Goal: Task Accomplishment & Management: Manage account settings

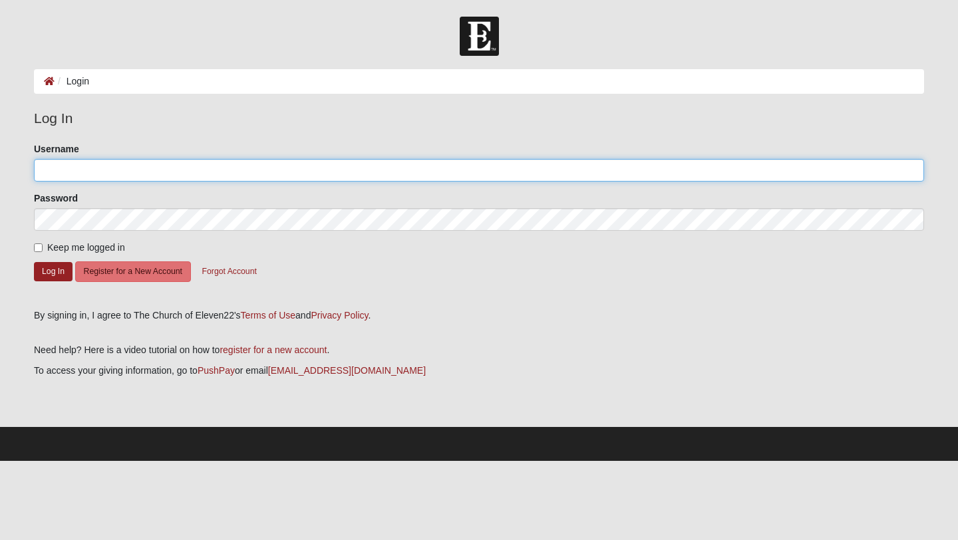
type input "Carmenhearons"
click at [116, 162] on input "Carmenhearons" at bounding box center [479, 170] width 890 height 23
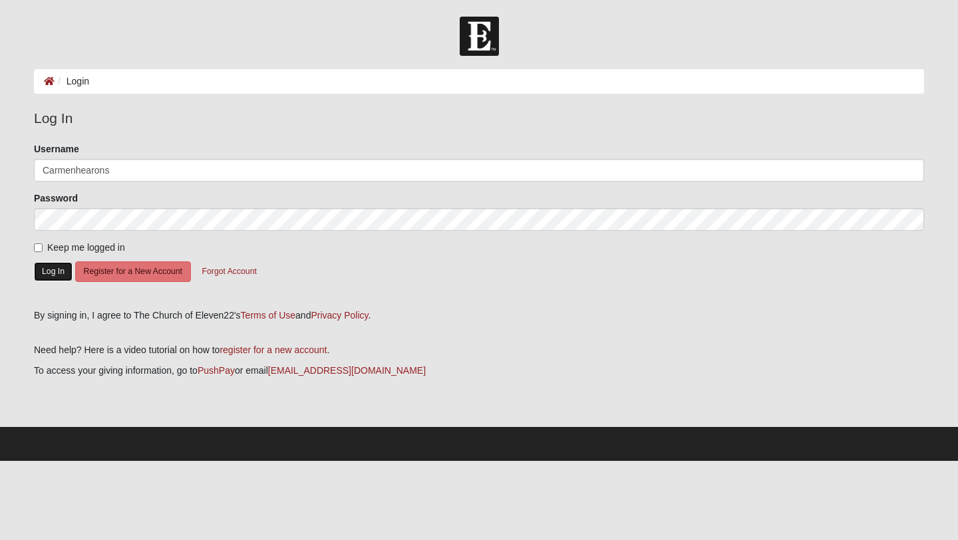
click at [59, 271] on button "Log In" at bounding box center [53, 271] width 39 height 19
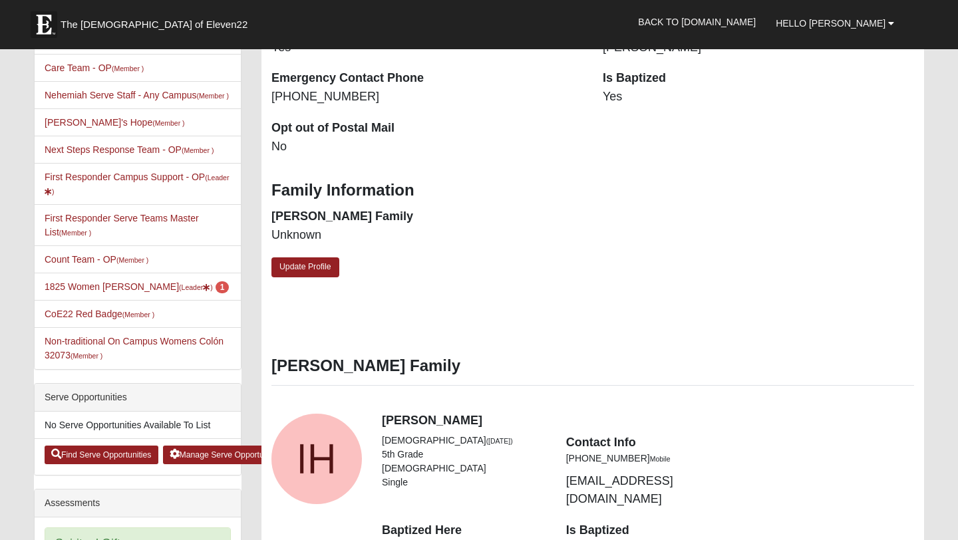
scroll to position [436, 0]
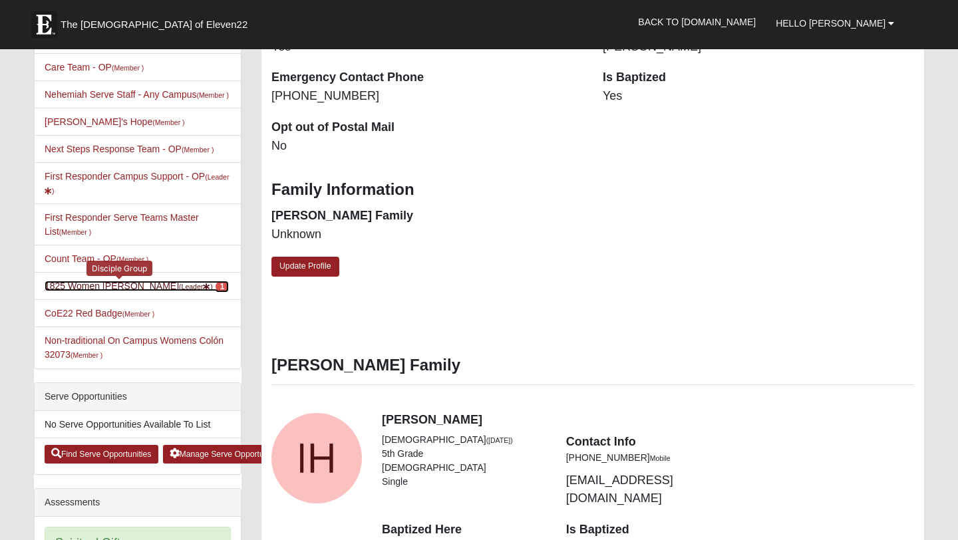
click at [104, 291] on link "1825 Women Hearons (Leader ) 1" at bounding box center [137, 286] width 184 height 11
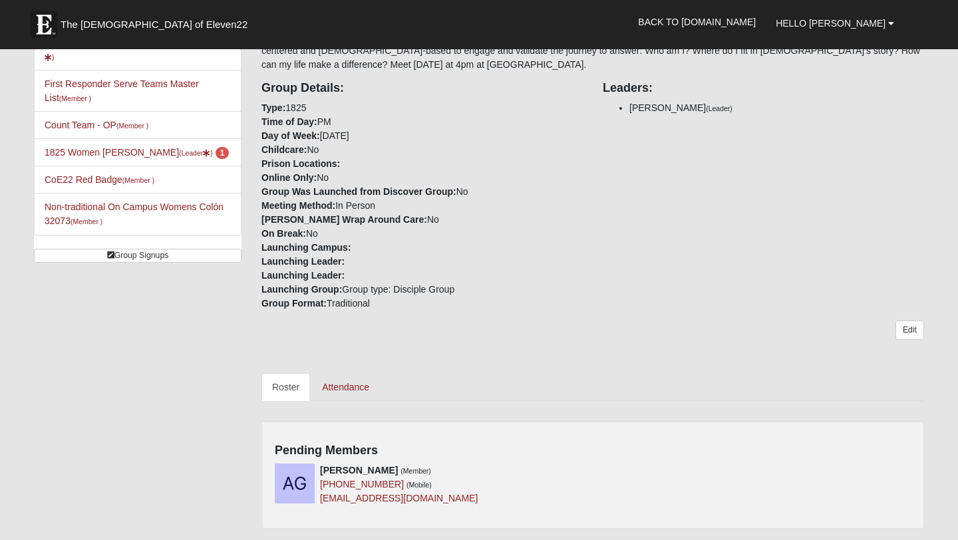
scroll to position [289, 0]
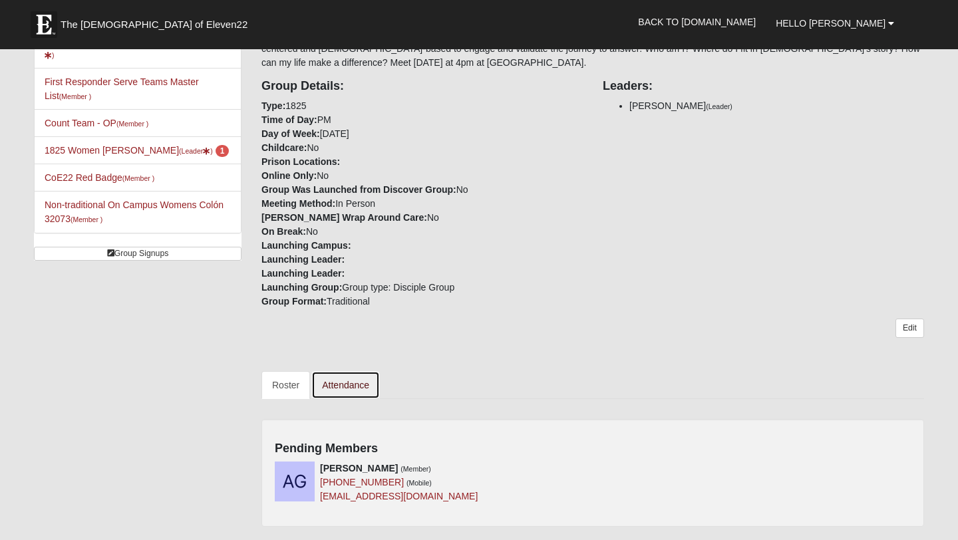
click at [352, 372] on link "Attendance" at bounding box center [345, 385] width 69 height 28
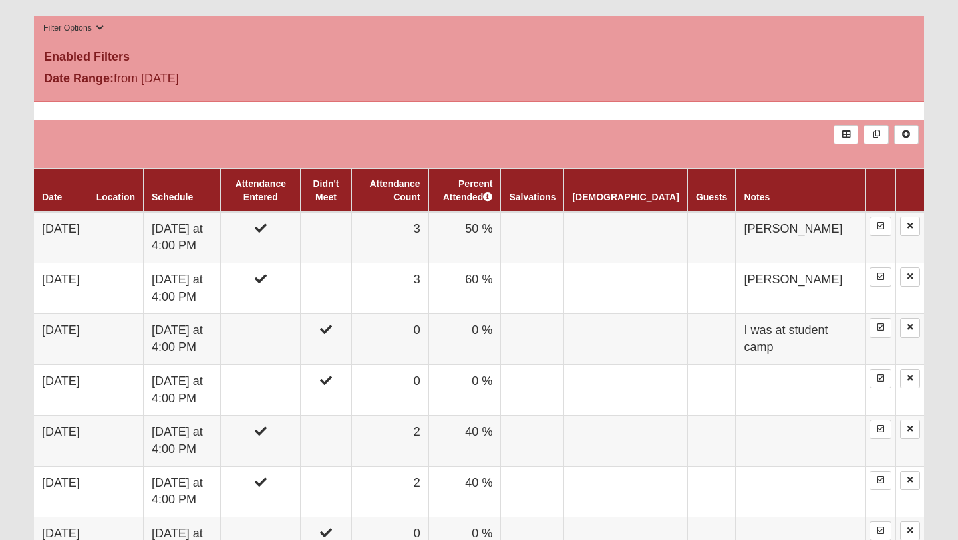
scroll to position [697, 0]
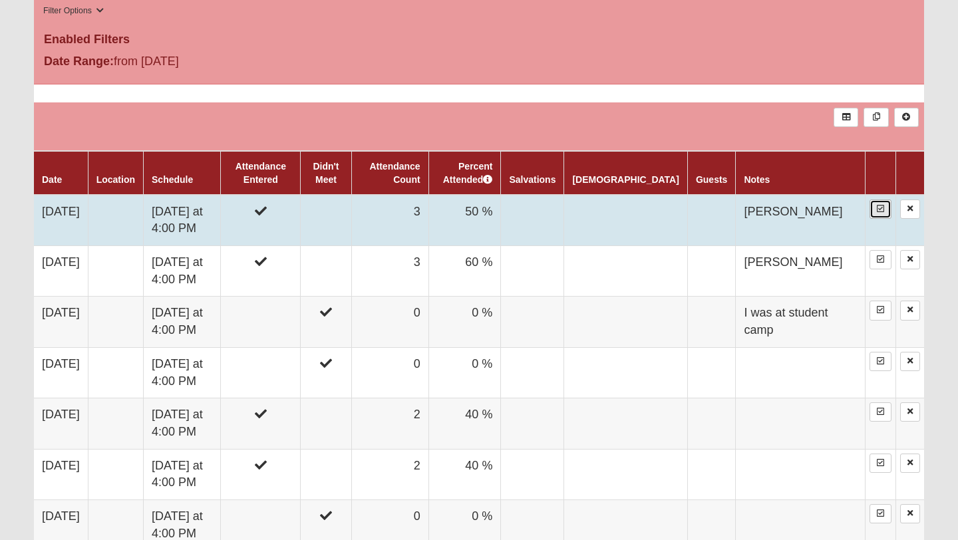
click at [880, 208] on icon at bounding box center [880, 209] width 7 height 8
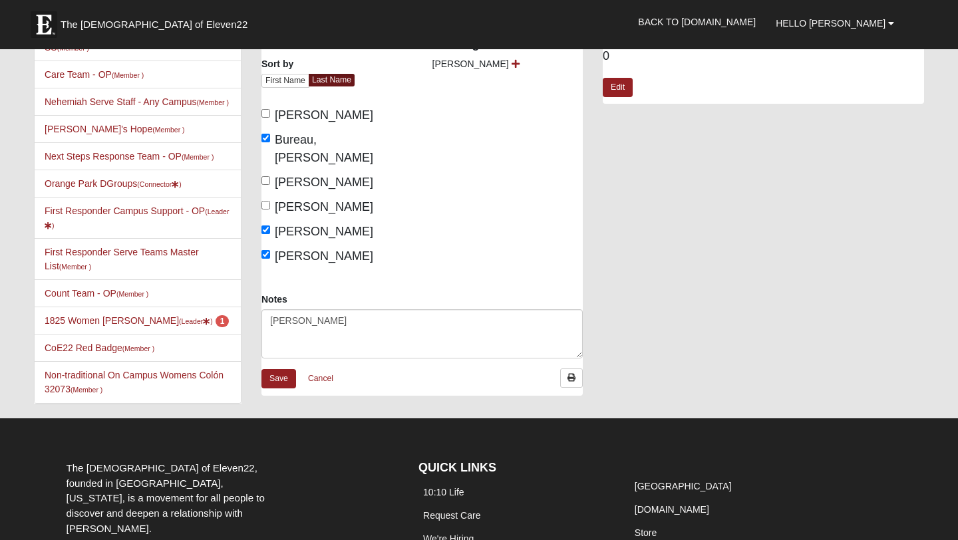
scroll to position [100, 0]
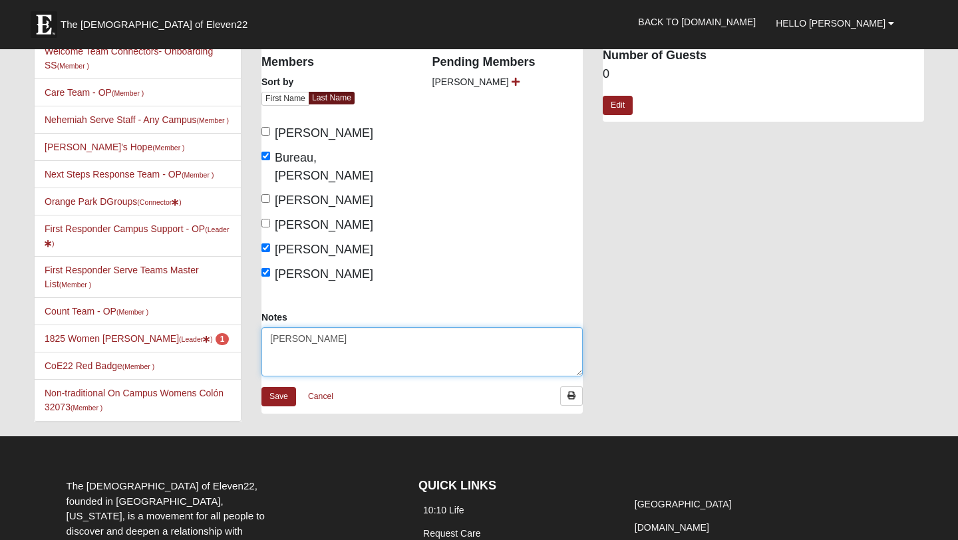
drag, startPoint x: 422, startPoint y: 341, endPoint x: 254, endPoint y: 327, distance: 168.9
click at [254, 327] on div "Notes Sarah Butler" at bounding box center [422, 349] width 341 height 76
drag, startPoint x: 332, startPoint y: 323, endPoint x: 267, endPoint y: 319, distance: 65.3
click at [263, 327] on textarea "[PERSON_NAME]" at bounding box center [422, 351] width 321 height 49
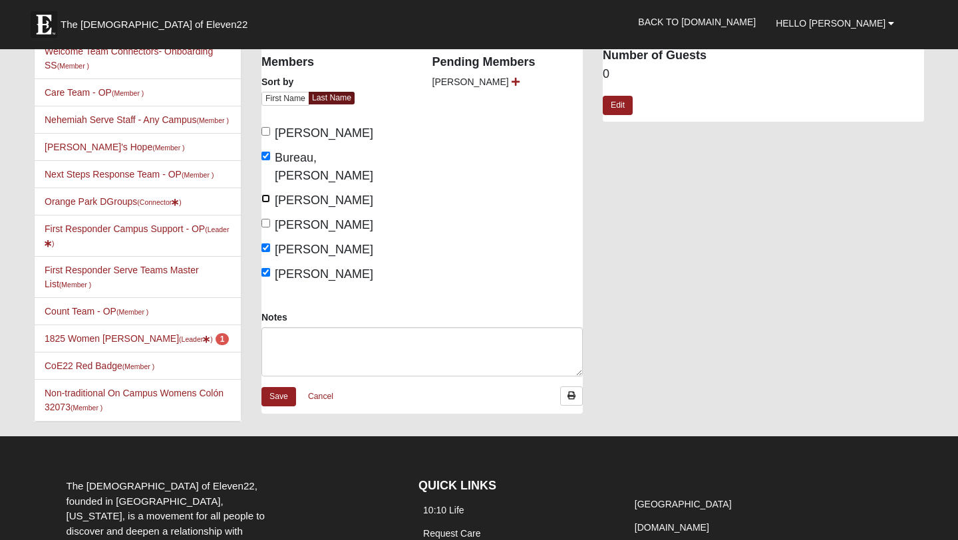
click at [270, 194] on input "Butler, Sarah" at bounding box center [266, 198] width 9 height 9
checkbox input "true"
click at [280, 387] on link "Save" at bounding box center [279, 396] width 35 height 19
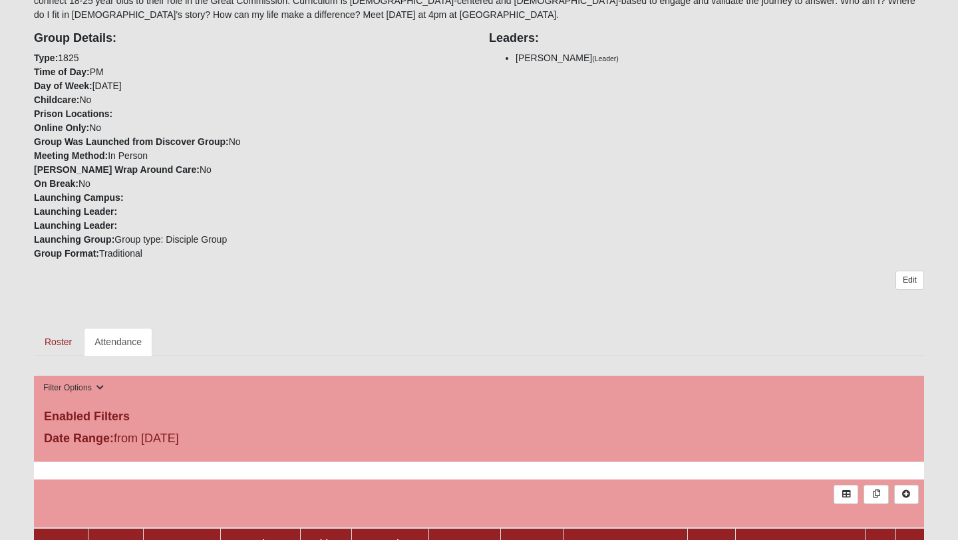
scroll to position [330, 0]
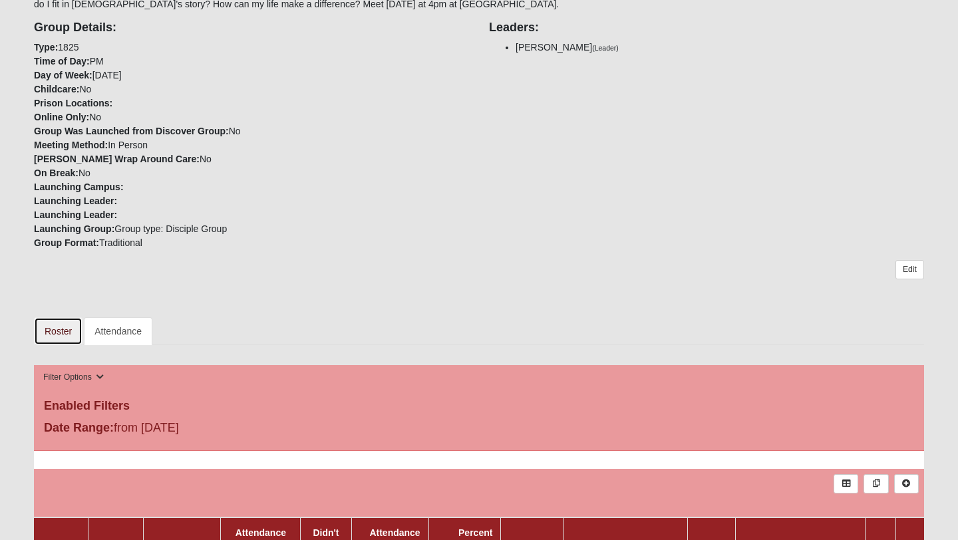
click at [56, 328] on link "Roster" at bounding box center [58, 331] width 49 height 28
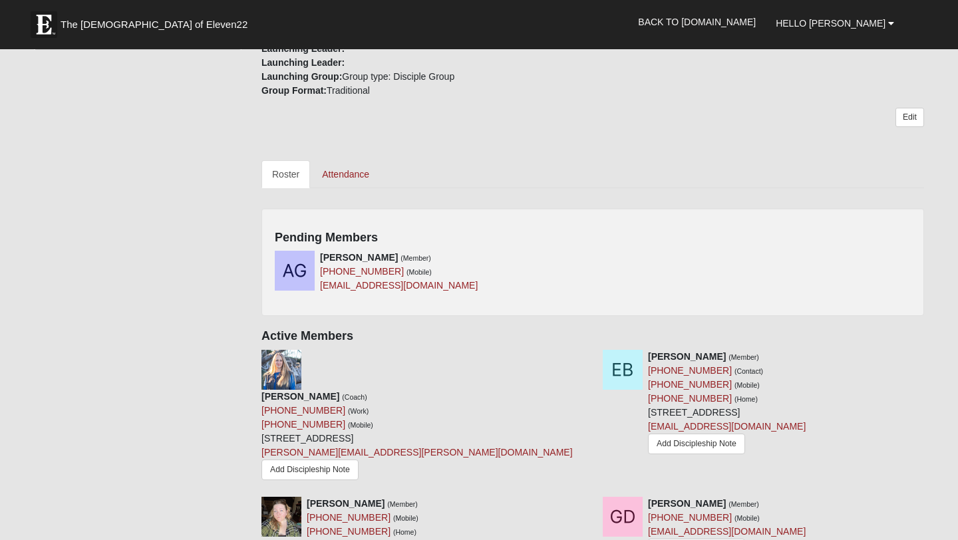
scroll to position [522, 0]
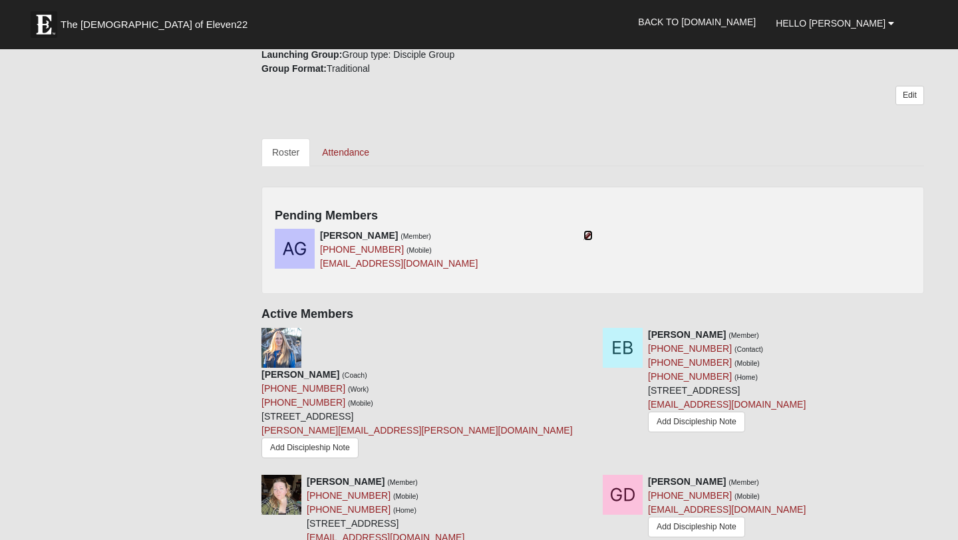
click at [589, 231] on icon at bounding box center [588, 235] width 9 height 9
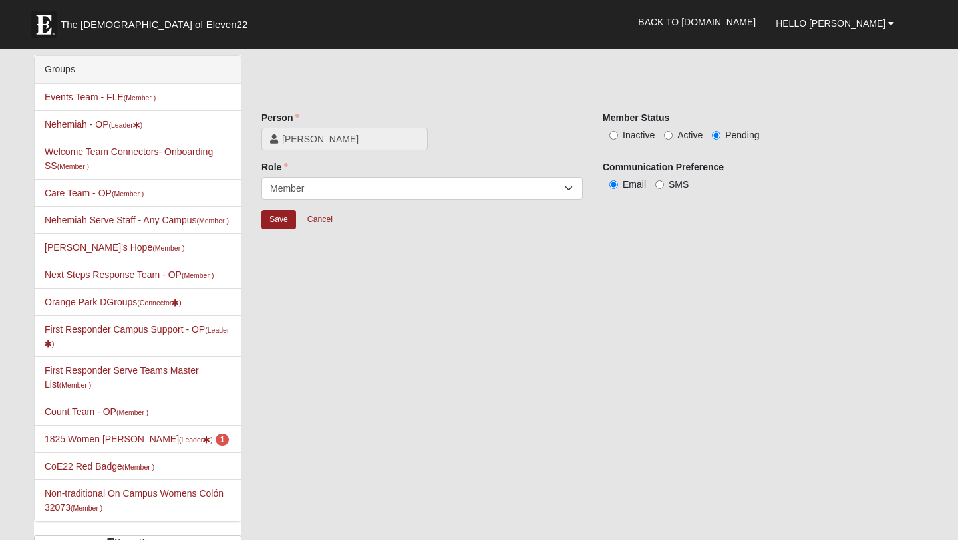
click at [687, 138] on span "Active" at bounding box center [689, 135] width 25 height 11
click at [673, 138] on input "Active" at bounding box center [668, 135] width 9 height 9
radio input "true"
click at [281, 218] on input "Save" at bounding box center [279, 219] width 35 height 19
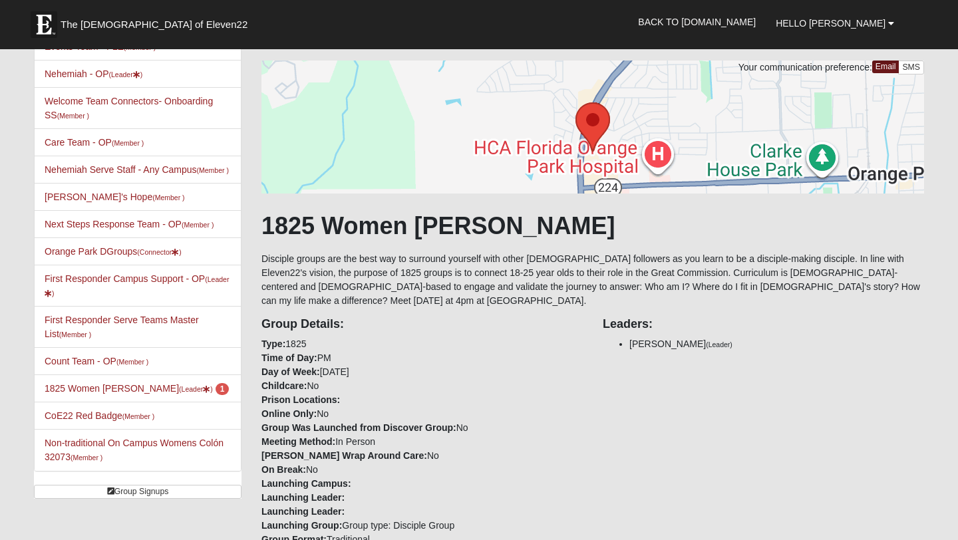
scroll to position [53, 0]
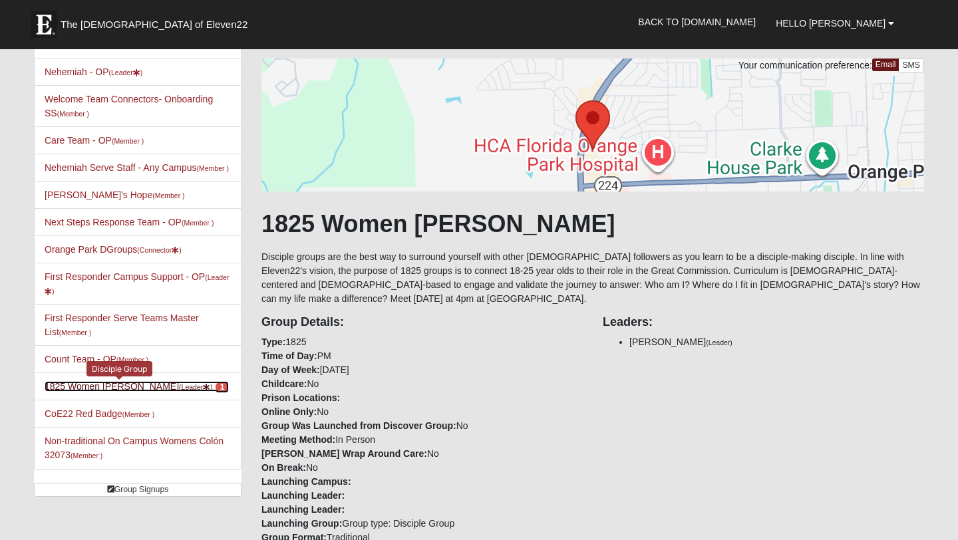
click at [135, 392] on link "1825 Women [PERSON_NAME] (Leader ) 1" at bounding box center [137, 386] width 184 height 11
